Goal: Information Seeking & Learning: Learn about a topic

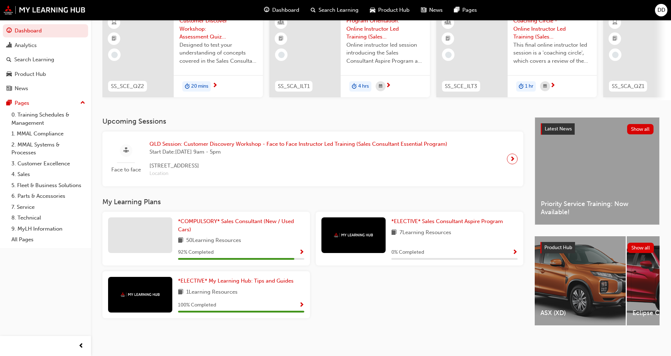
scroll to position [70, 0]
click at [183, 218] on span "*COMPULSORY* Sales Consultant (New / Used Cars)" at bounding box center [236, 225] width 116 height 15
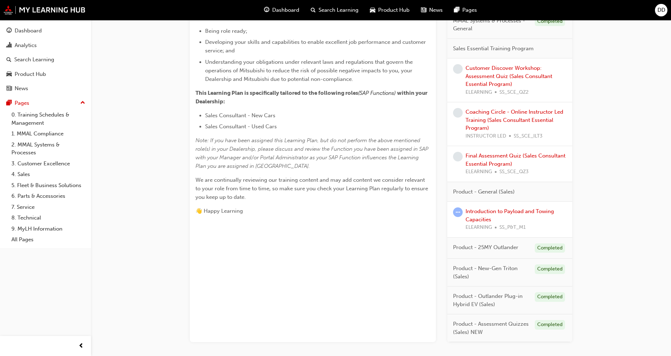
scroll to position [185, 0]
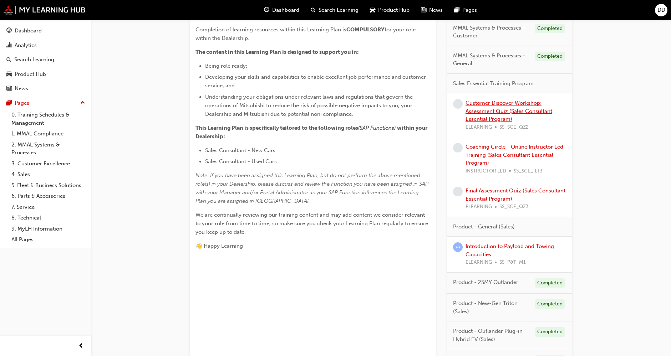
click at [488, 117] on link "Customer Discover Workshop: Assessment Quiz (Sales Consultant Essential Program)" at bounding box center [508, 111] width 87 height 22
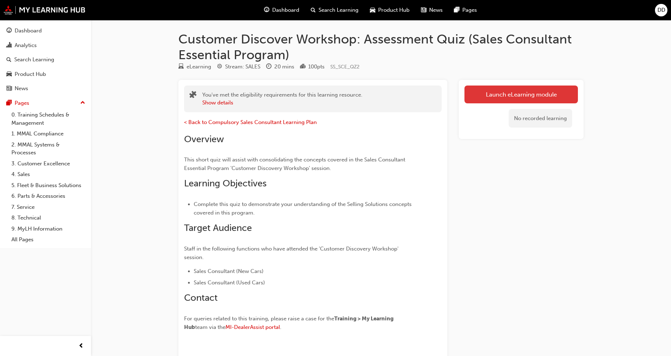
click at [493, 97] on link "Launch eLearning module" at bounding box center [520, 95] width 113 height 18
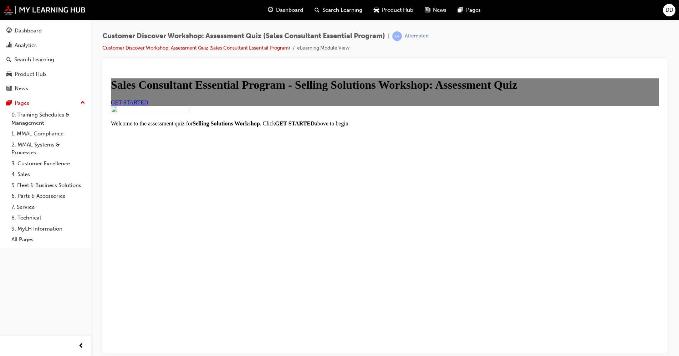
click at [148, 105] on span "GET STARTED" at bounding box center [129, 102] width 37 height 6
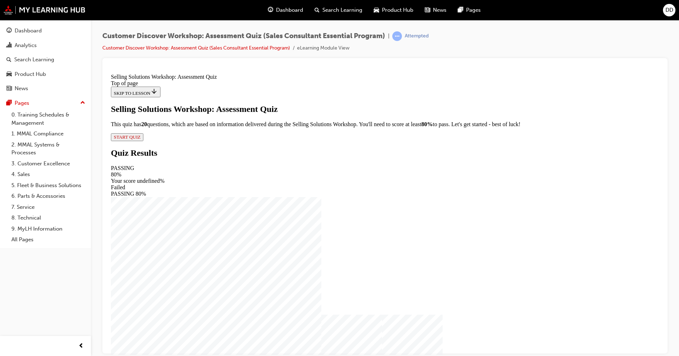
click at [140, 139] on span "START QUIZ" at bounding box center [127, 136] width 27 height 5
